Goal: Find specific page/section: Find specific page/section

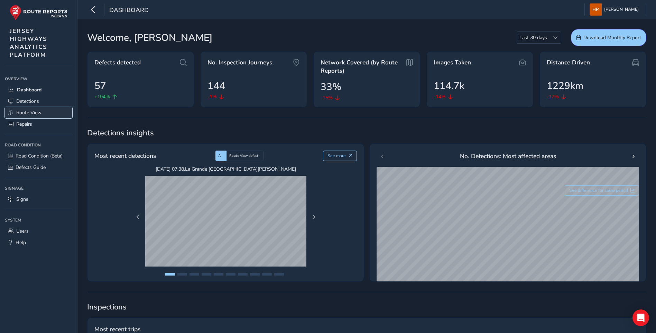
click at [43, 111] on link "Route View" at bounding box center [38, 112] width 67 height 11
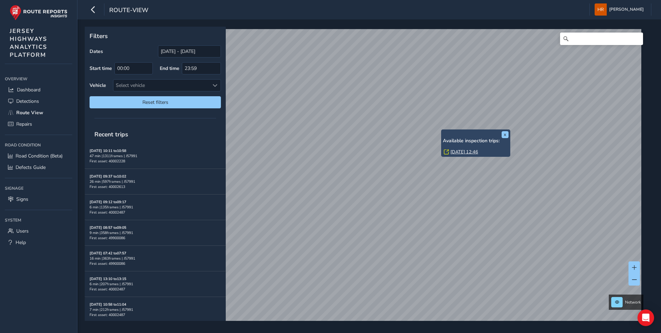
click at [463, 152] on link "[DATE] 12:46" at bounding box center [465, 152] width 28 height 6
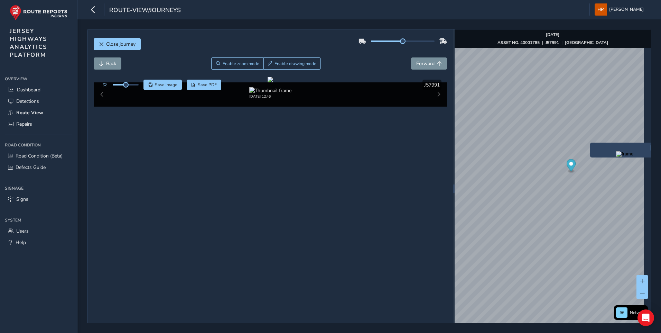
click at [616, 157] on img "Preview frame" at bounding box center [624, 154] width 17 height 6
